Goal: Navigation & Orientation: Understand site structure

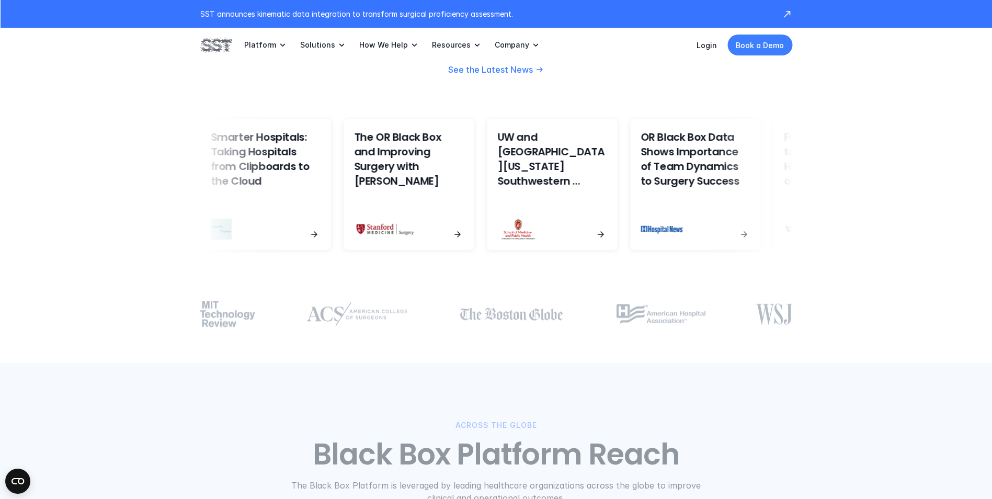
scroll to position [2564, 0]
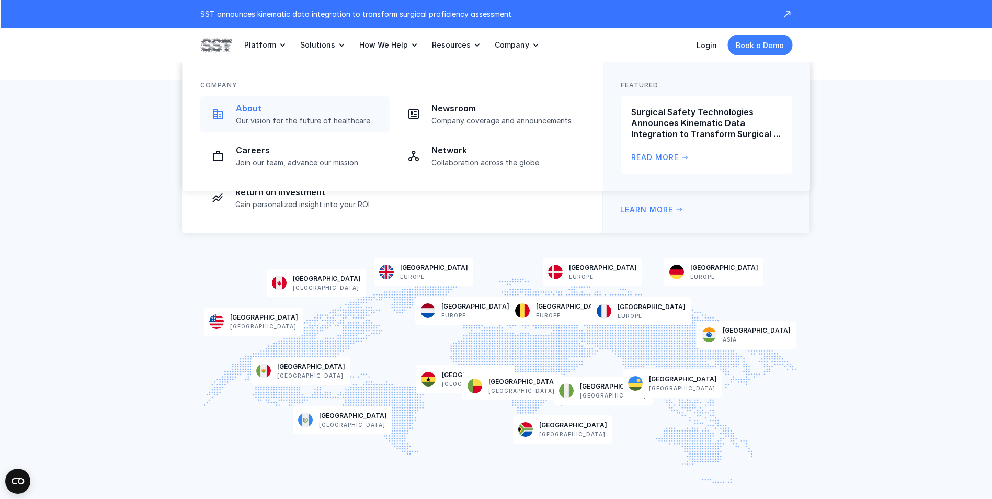
click at [352, 120] on p "Our vision for the future of healthcare" at bounding box center [310, 120] width 148 height 9
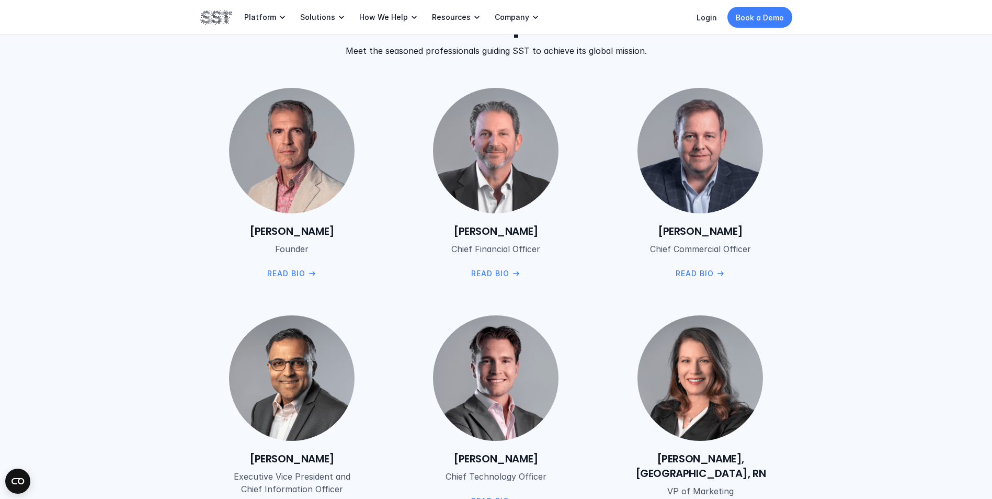
scroll to position [1256, 0]
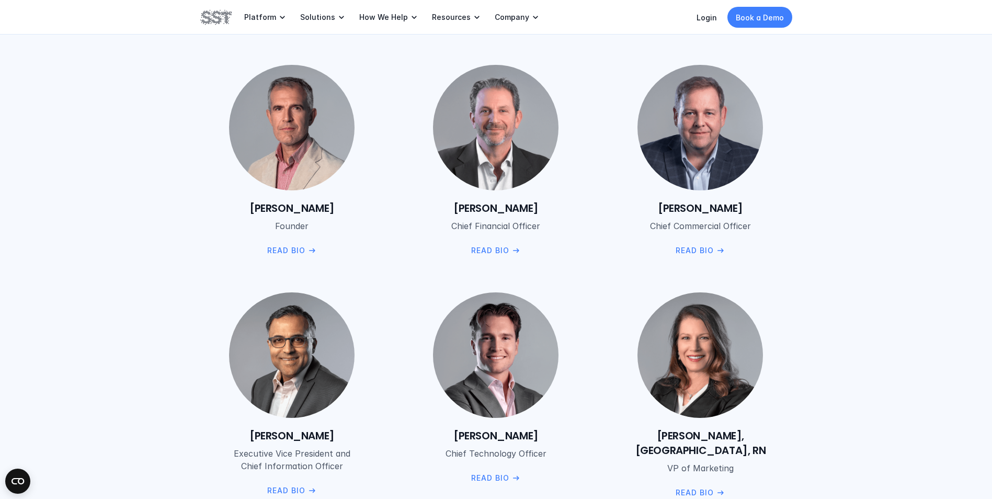
click at [781, 19] on p "Book a Demo" at bounding box center [760, 17] width 48 height 11
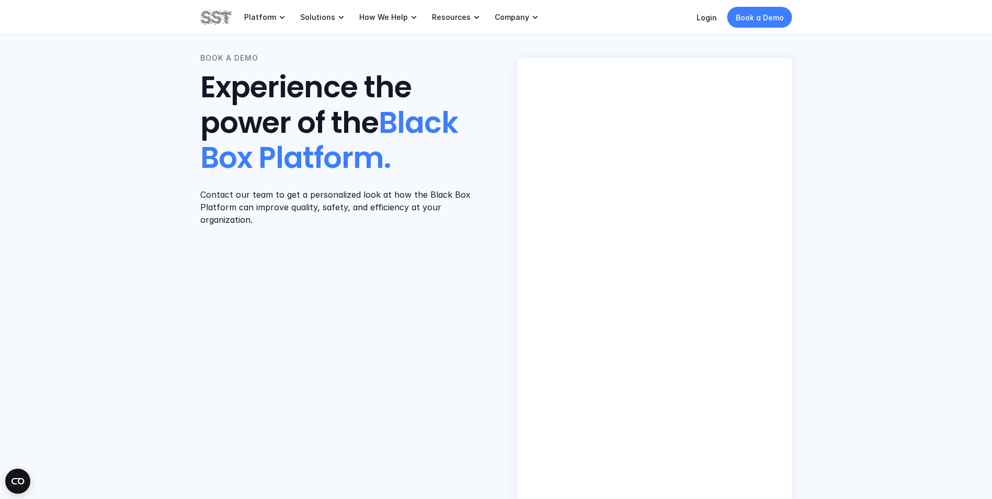
scroll to position [52, 0]
click at [921, 294] on div "BOOK A DEMO Experience the power of the Black Box Platform. Contact our team to…" at bounding box center [496, 295] width 992 height 695
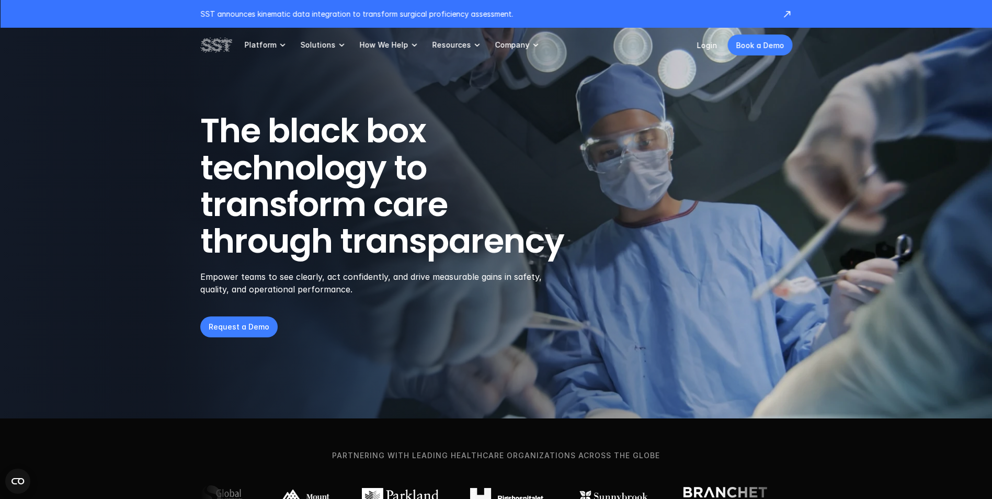
click at [531, 45] on icon at bounding box center [536, 45] width 10 height 10
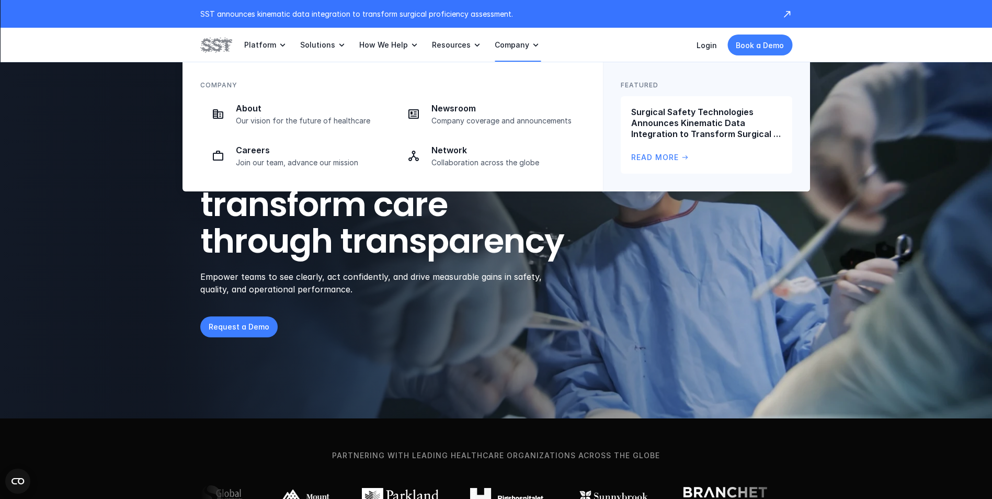
click at [516, 45] on p "Company" at bounding box center [512, 44] width 35 height 9
click at [462, 165] on p "Collaboration across the globe" at bounding box center [506, 162] width 148 height 9
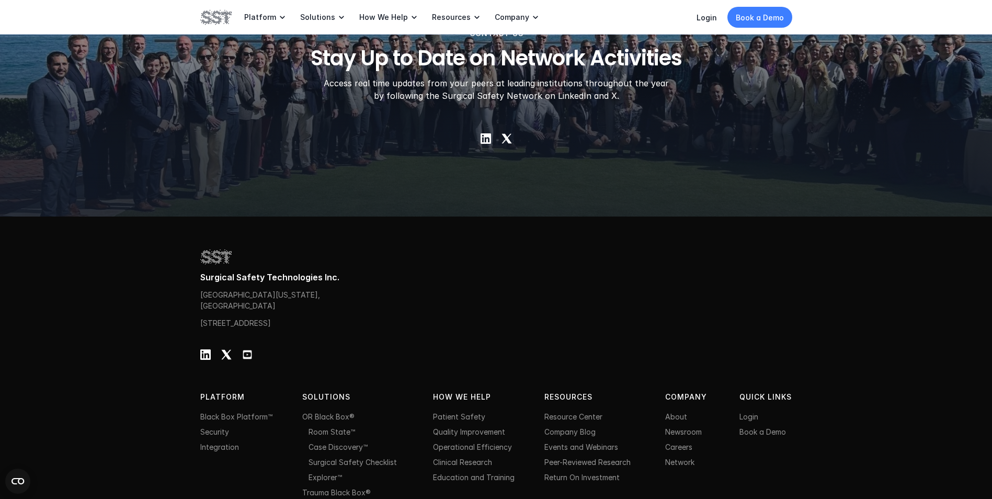
scroll to position [1674, 0]
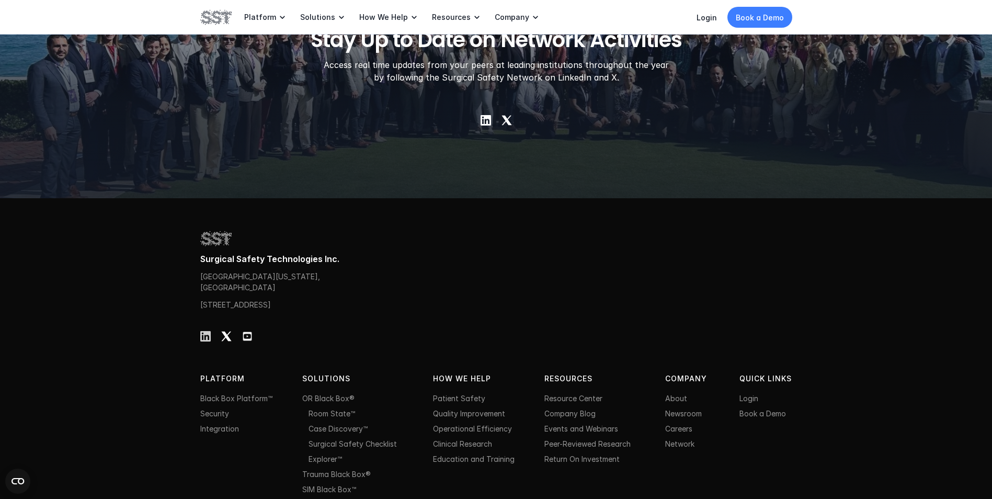
click at [204, 342] on div at bounding box center [205, 336] width 10 height 10
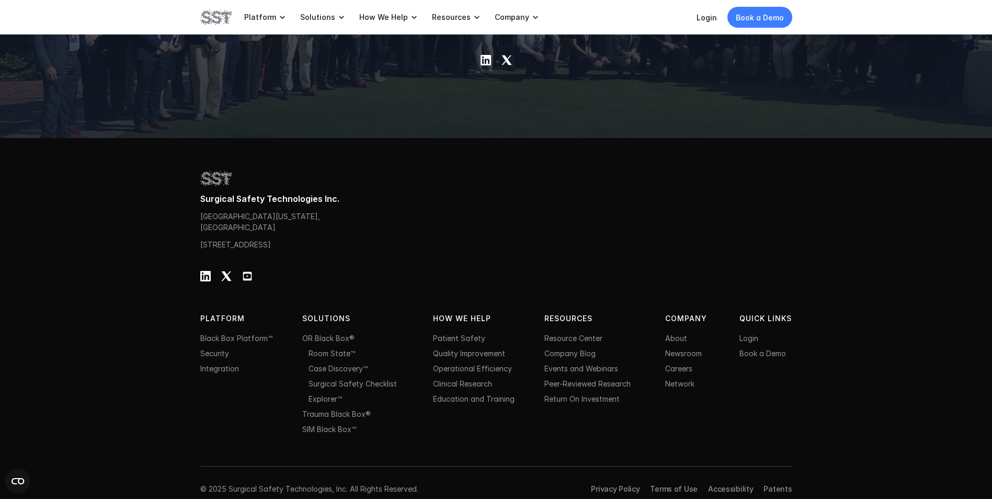
scroll to position [1758, 0]
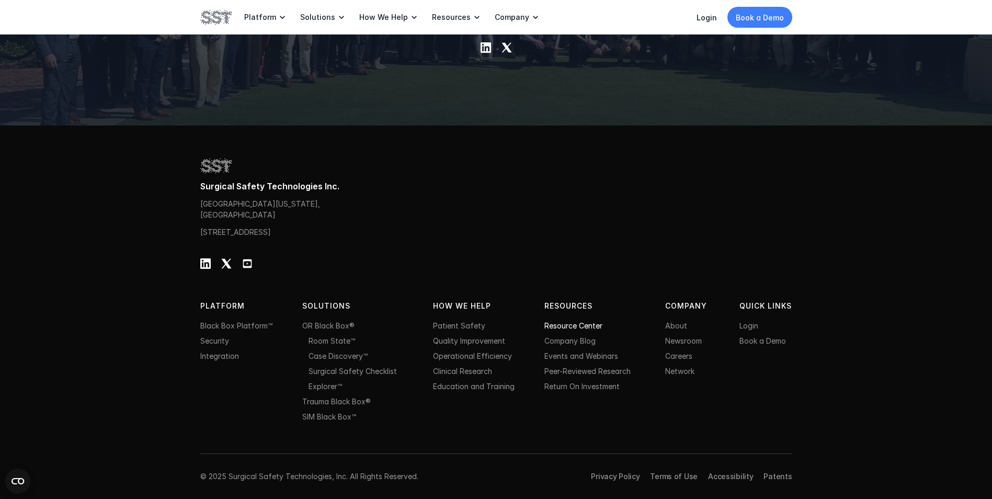
click at [584, 326] on link "Resource Center" at bounding box center [574, 325] width 58 height 9
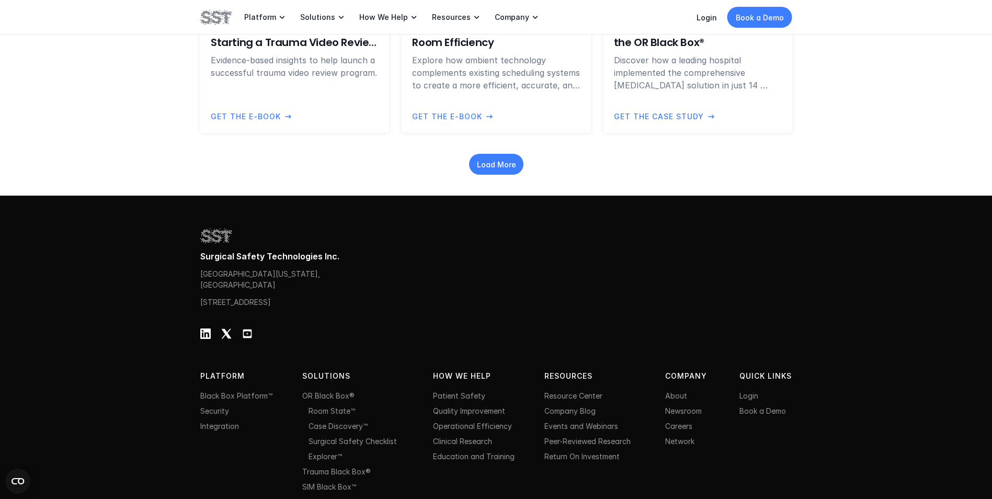
scroll to position [1288, 0]
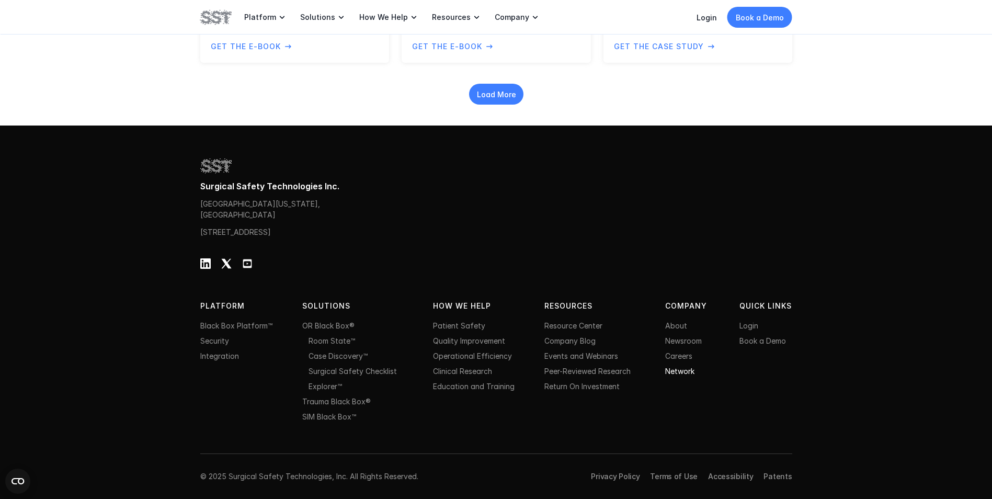
click at [687, 369] on link "Network" at bounding box center [679, 371] width 29 height 9
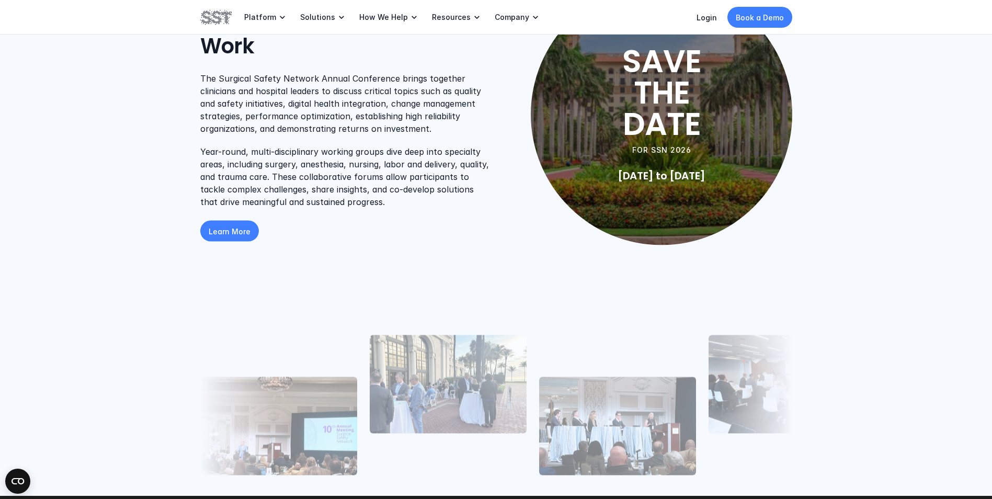
scroll to position [942, 0]
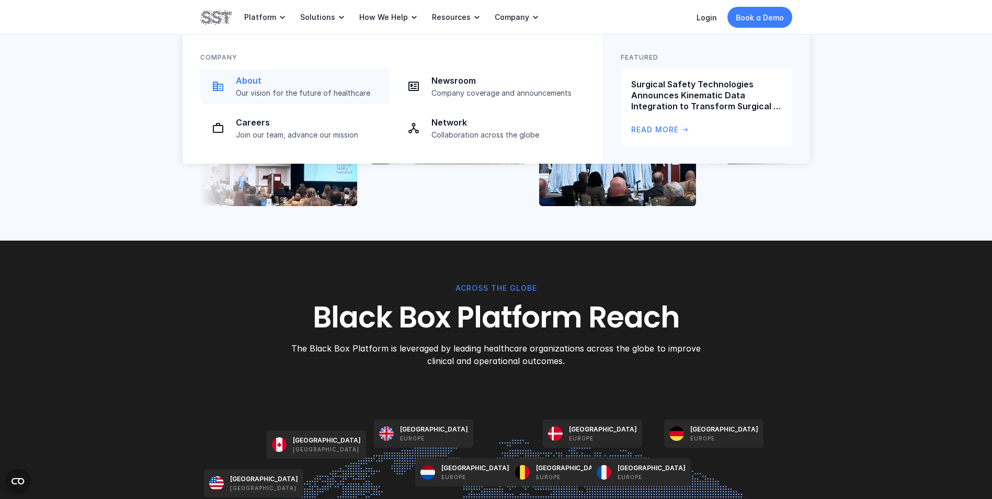
click at [277, 97] on p "Our vision for the future of healthcare" at bounding box center [310, 92] width 148 height 9
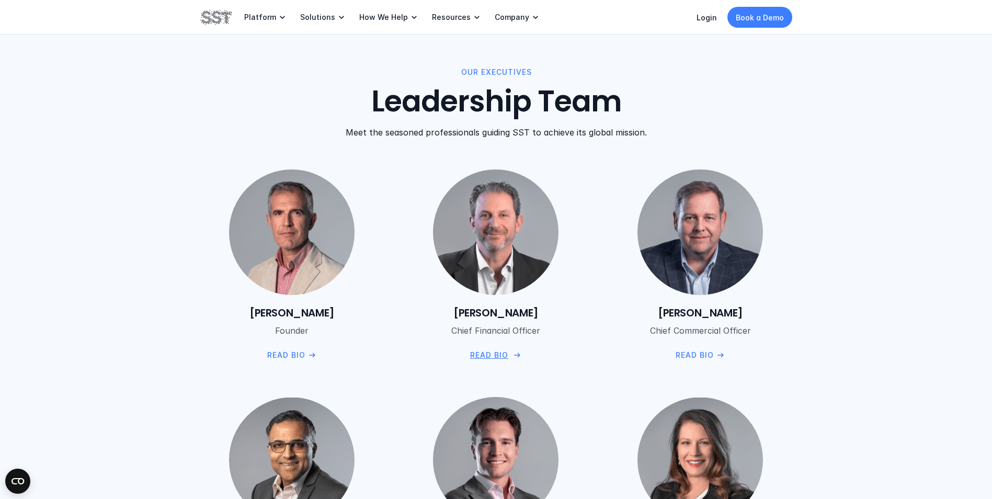
scroll to position [1413, 0]
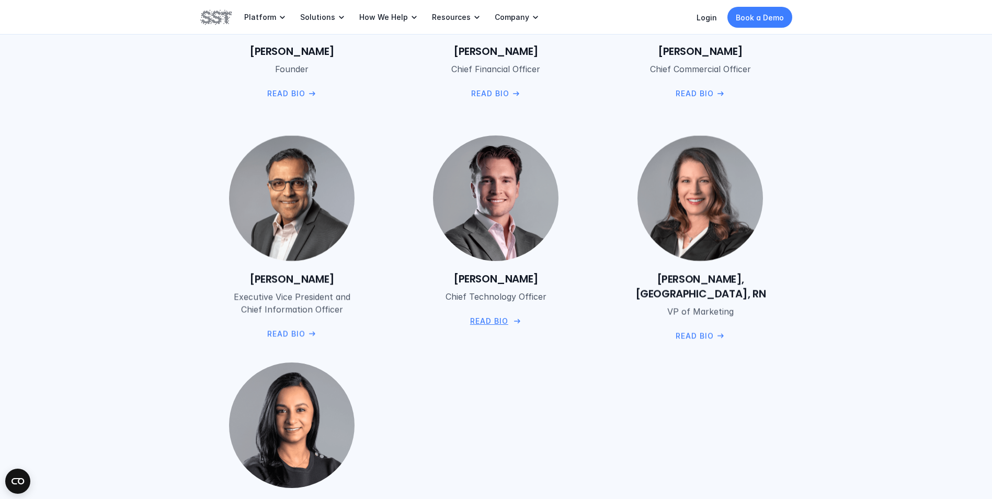
click at [488, 320] on p "Read Bio" at bounding box center [489, 321] width 38 height 12
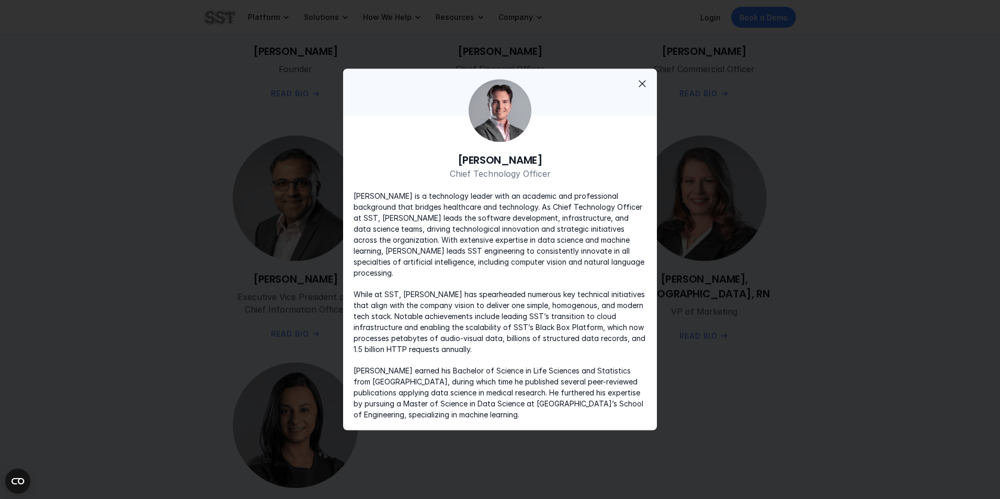
click at [643, 86] on span "close" at bounding box center [642, 83] width 13 height 13
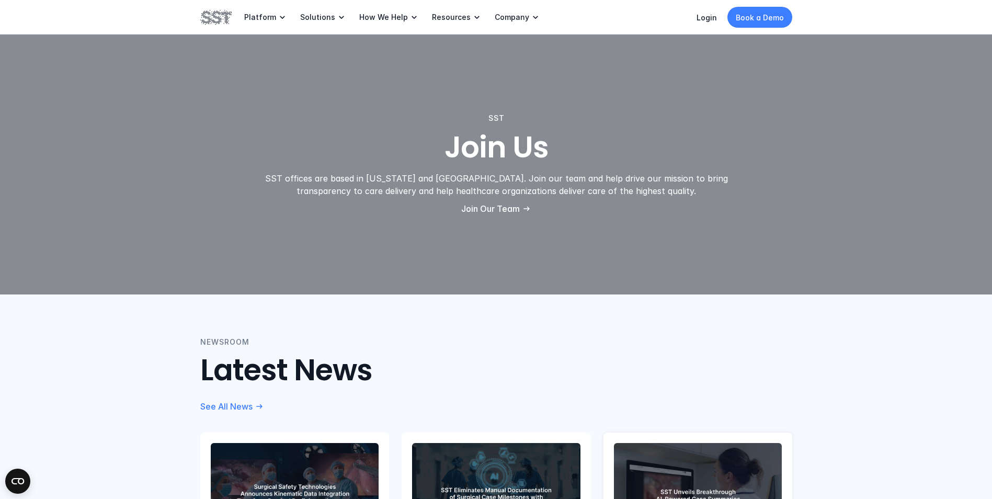
scroll to position [1988, 0]
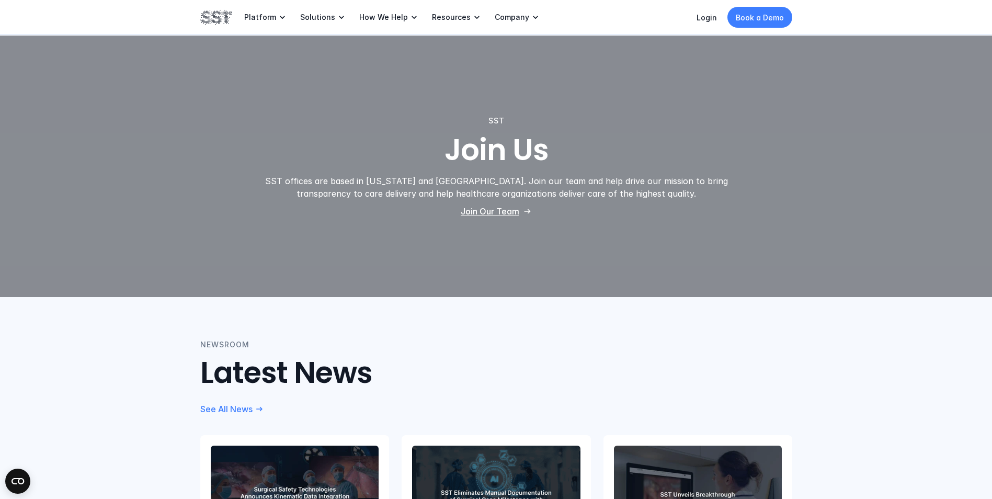
click at [526, 207] on icon at bounding box center [527, 211] width 9 height 9
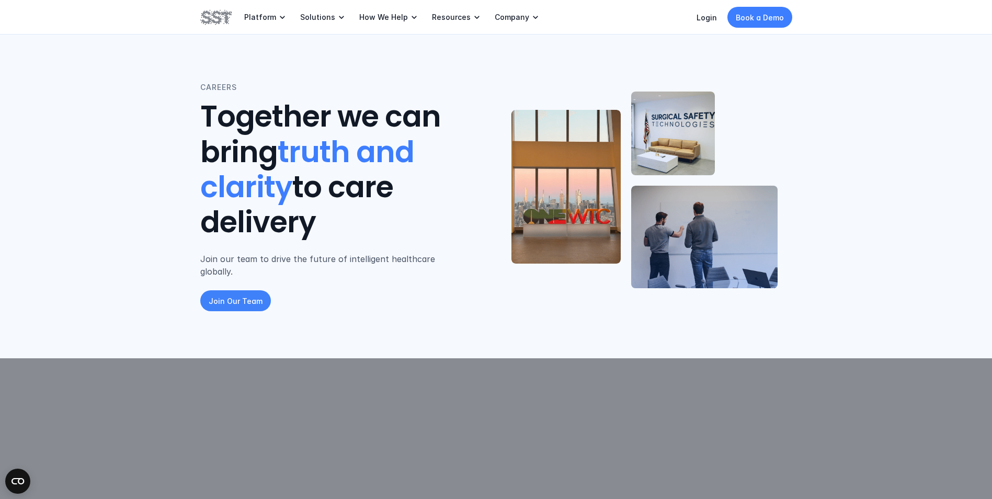
click at [233, 296] on p "Join Our Team" at bounding box center [236, 301] width 54 height 11
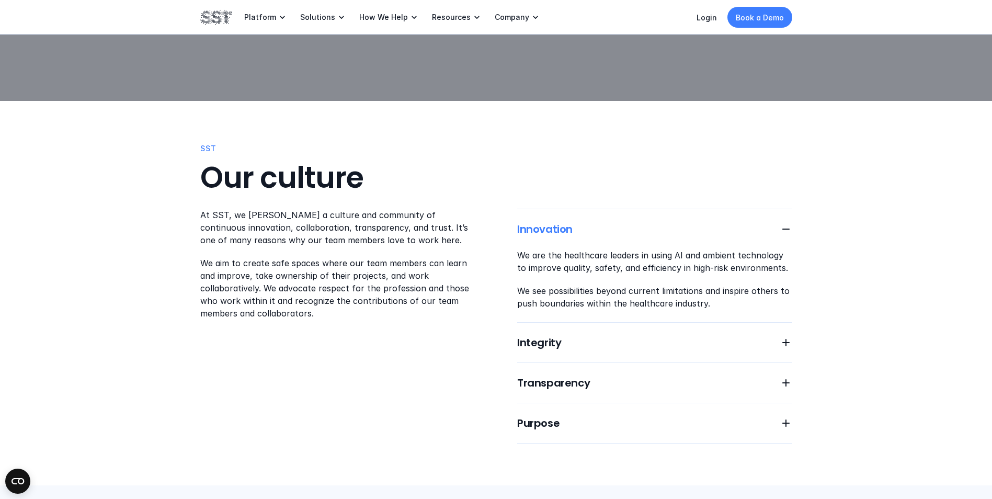
scroll to position [471, 0]
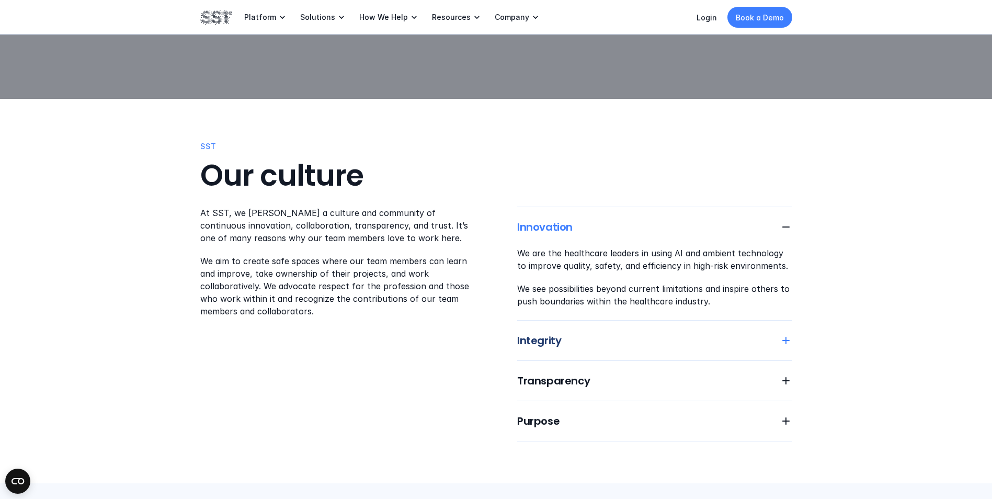
click at [789, 334] on icon at bounding box center [786, 340] width 13 height 13
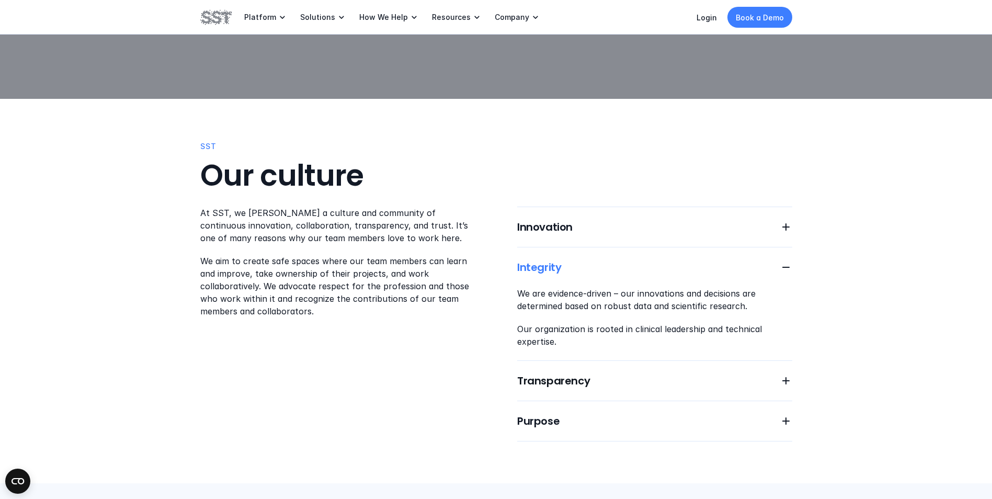
click at [779, 374] on div "Transparency" at bounding box center [654, 381] width 275 height 15
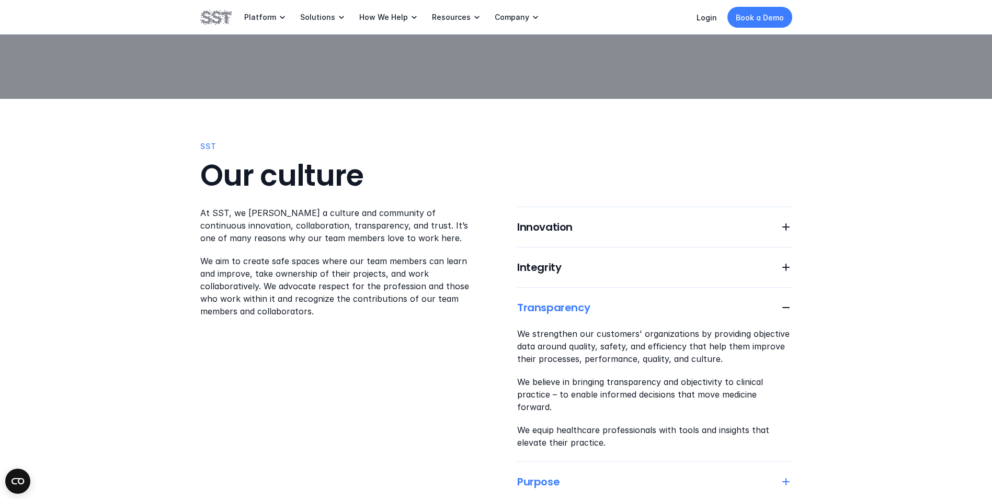
click at [782, 476] on icon at bounding box center [786, 482] width 13 height 13
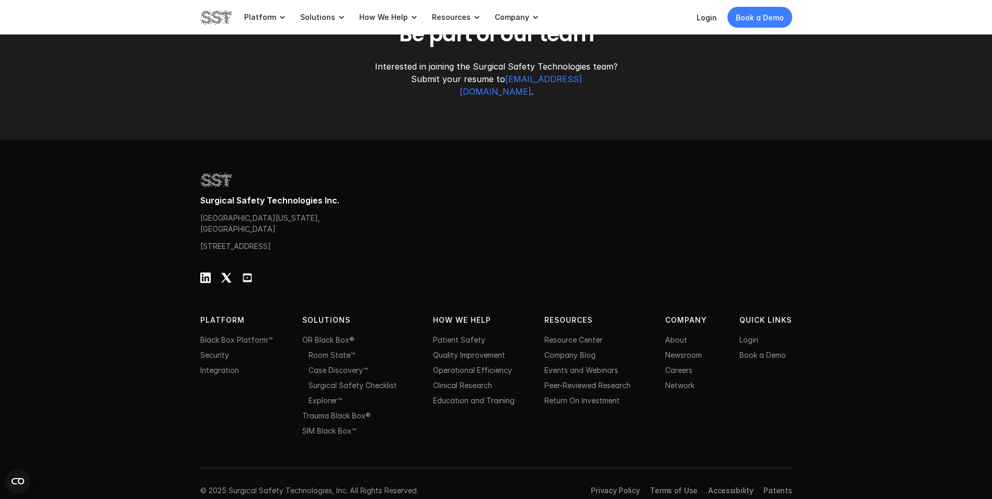
scroll to position [1550, 0]
